Goal: Transaction & Acquisition: Purchase product/service

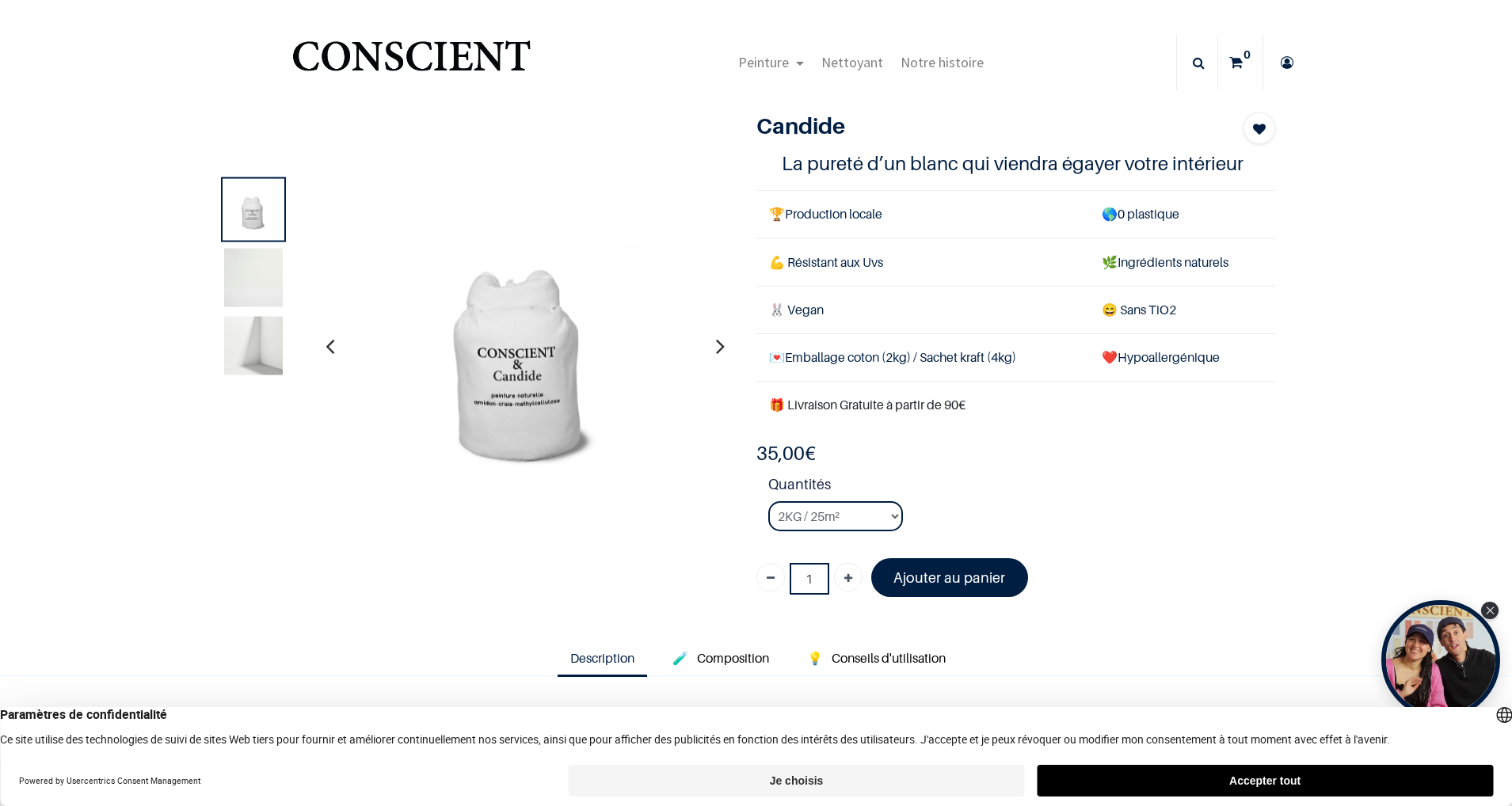
click at [265, 280] on img at bounding box center [253, 277] width 59 height 59
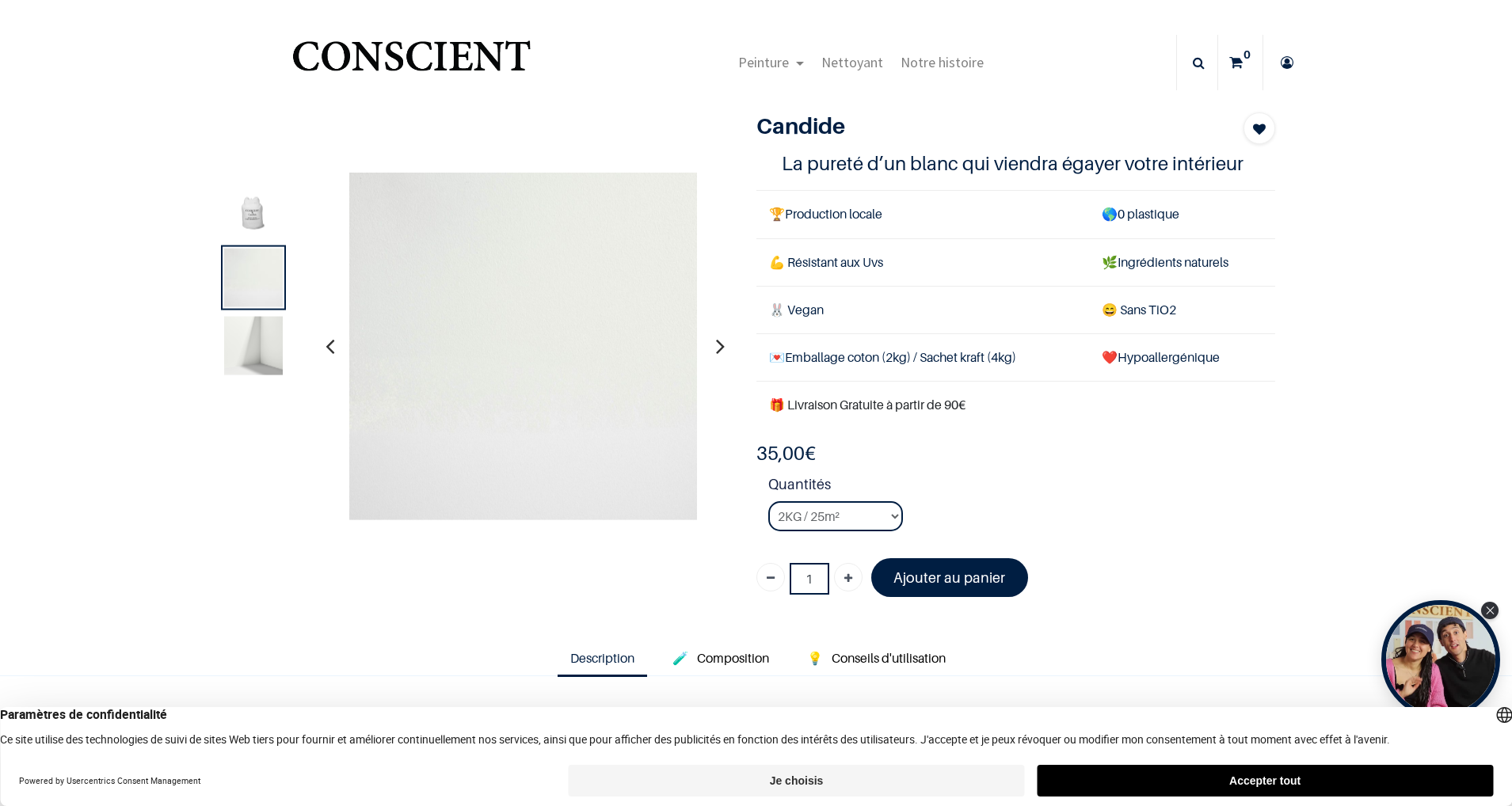
click at [250, 326] on img at bounding box center [253, 344] width 59 height 59
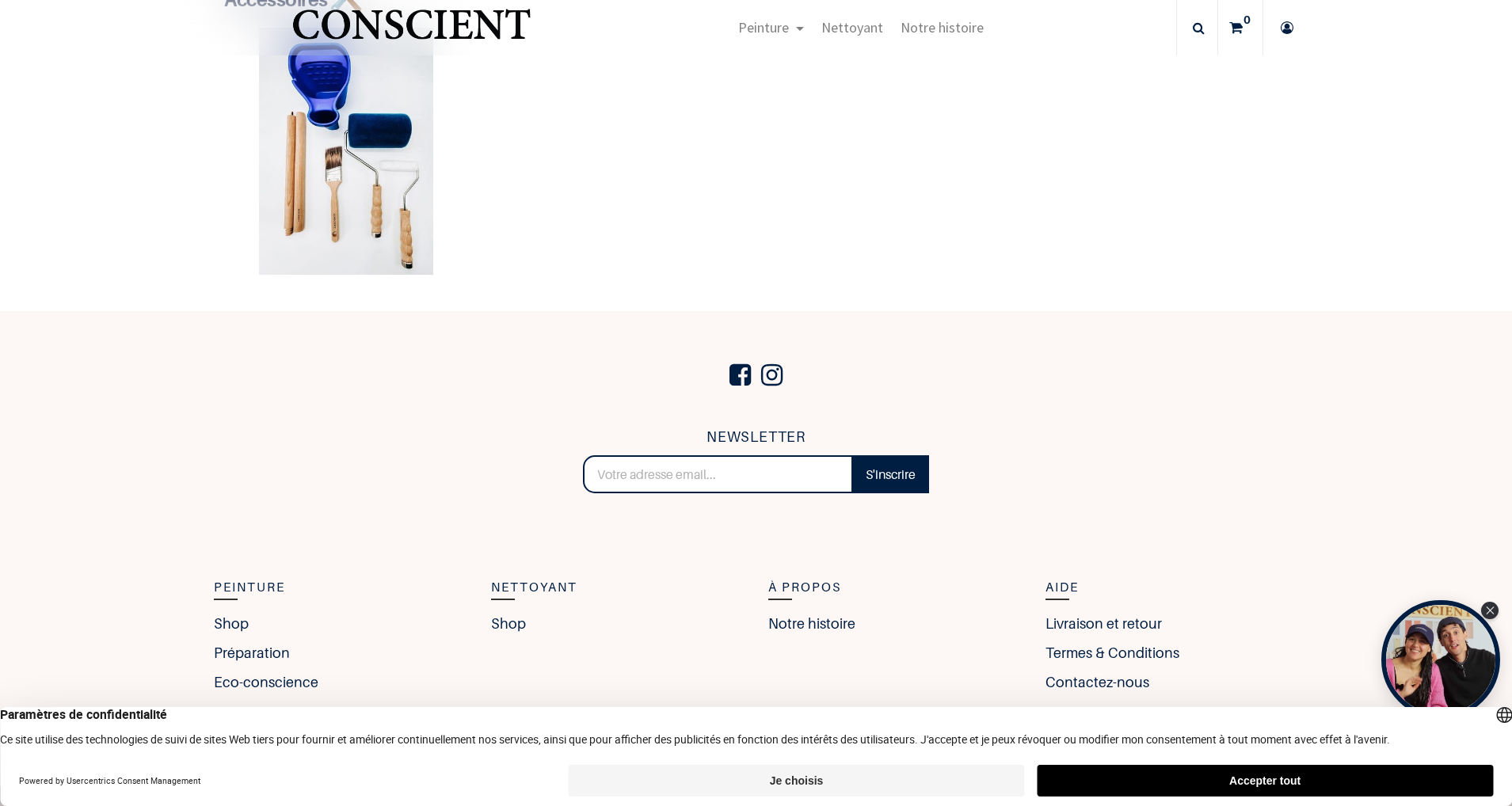
scroll to position [3376, 0]
